Goal: Information Seeking & Learning: Understand process/instructions

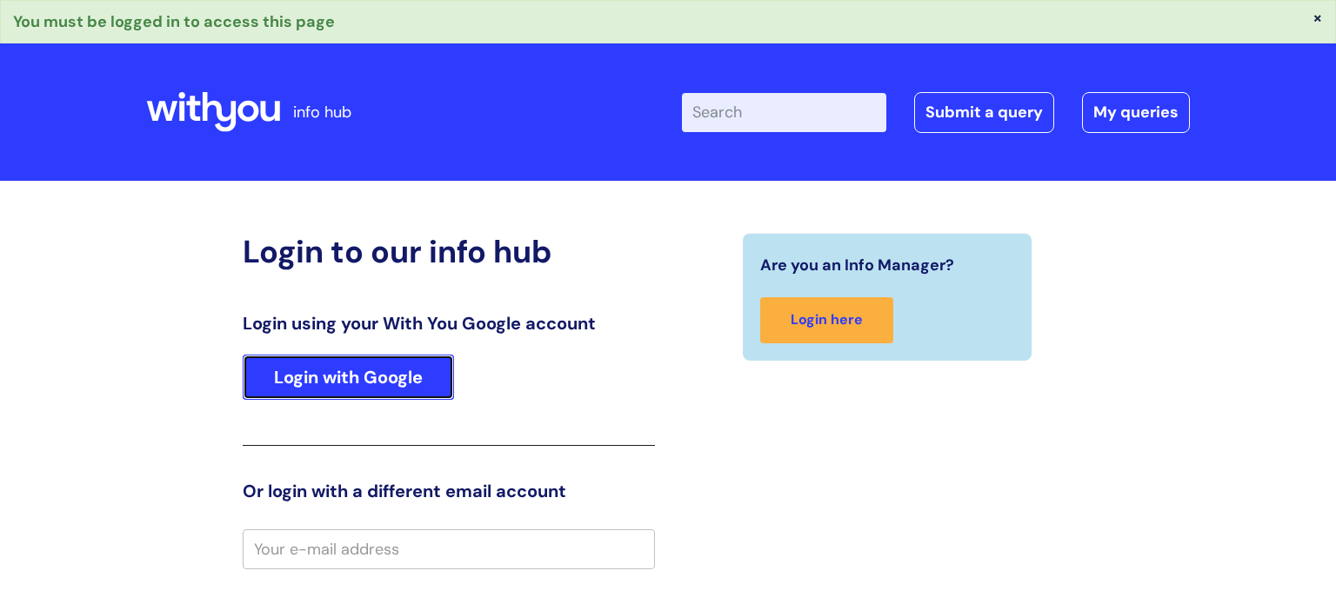
click at [395, 394] on link "Login with Google" at bounding box center [348, 377] width 211 height 45
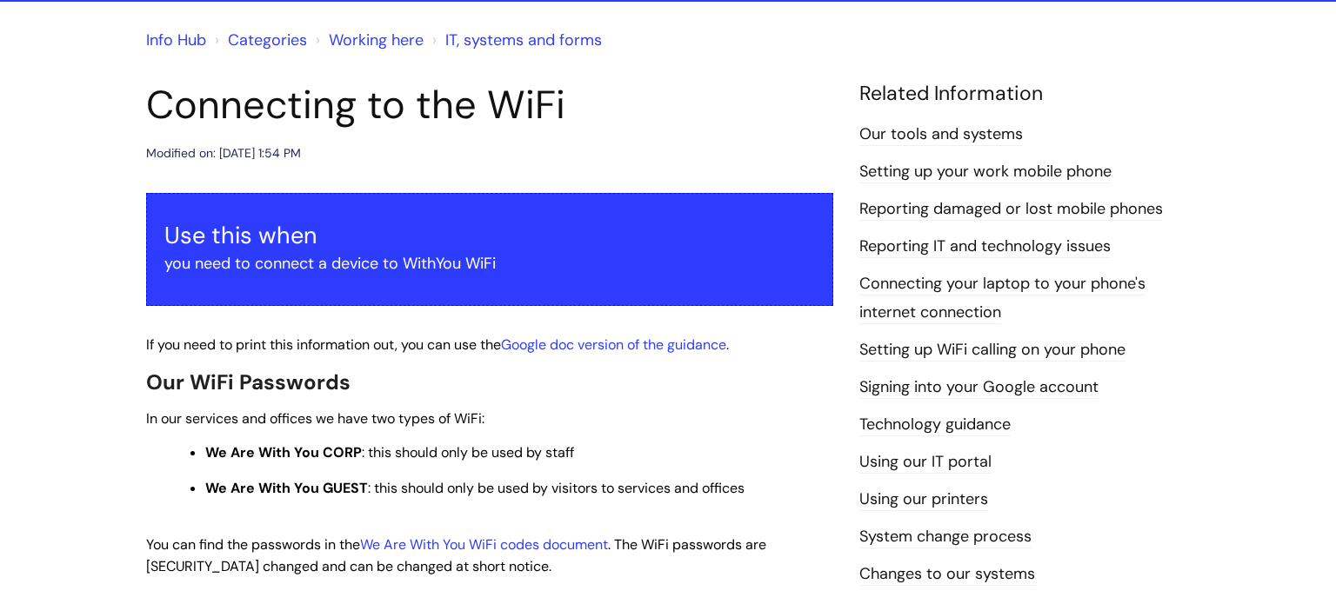
scroll to position [153, 0]
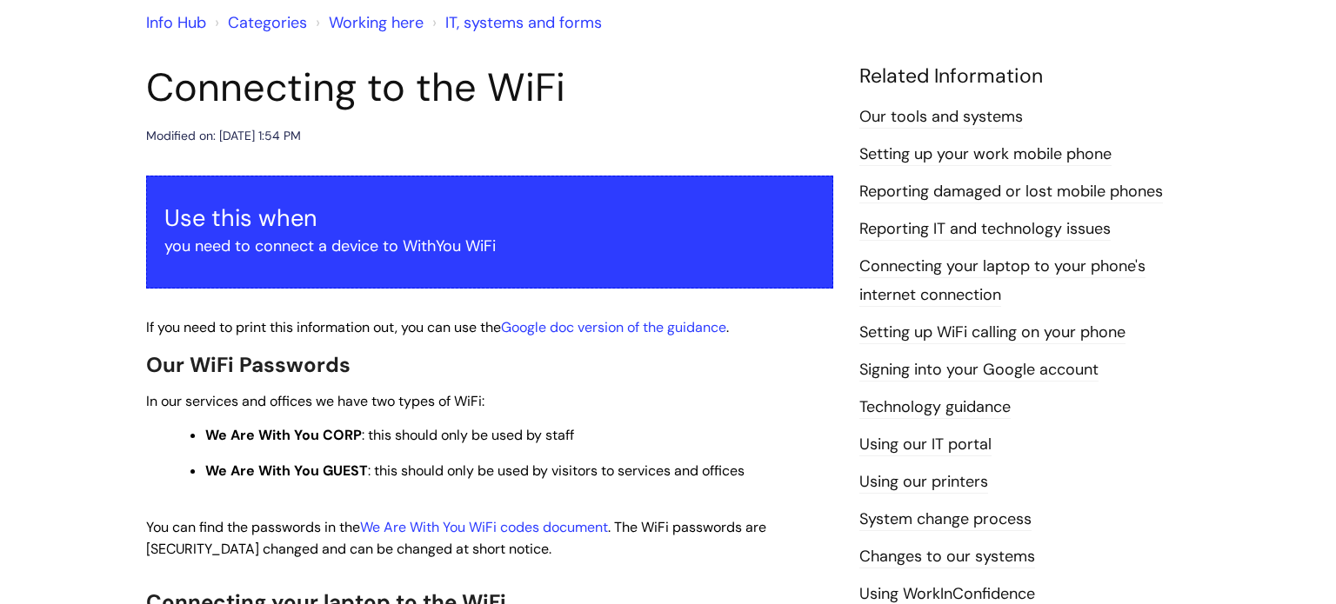
click at [511, 516] on p at bounding box center [489, 506] width 687 height 22
click at [511, 531] on link "We Are With You WiFi codes document" at bounding box center [484, 527] width 248 height 18
